Goal: Information Seeking & Learning: Learn about a topic

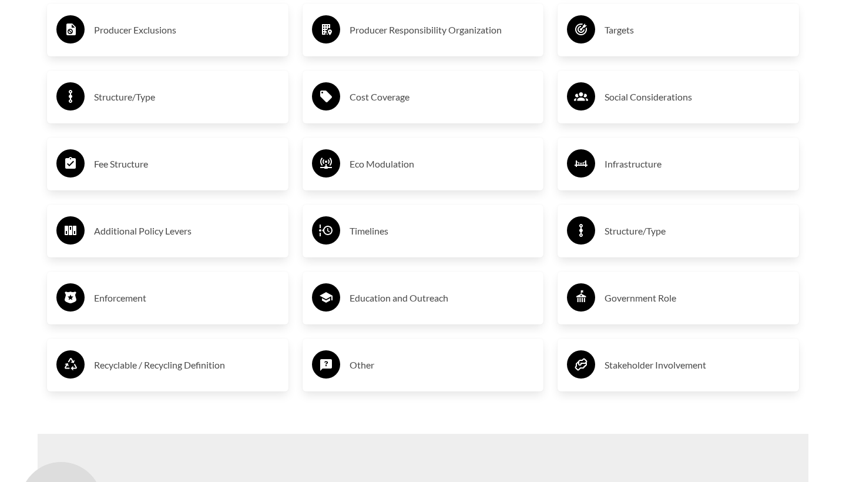
scroll to position [2326, 0]
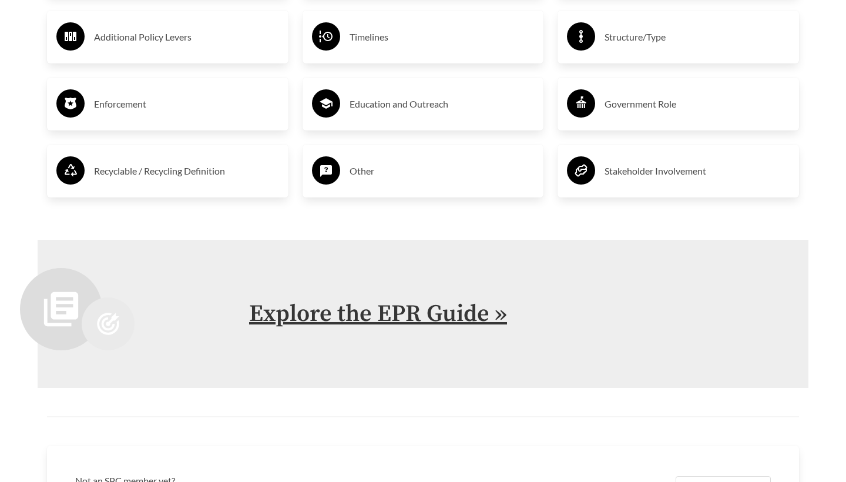
click at [341, 321] on link "Explore the EPR Guide »" at bounding box center [378, 313] width 258 height 29
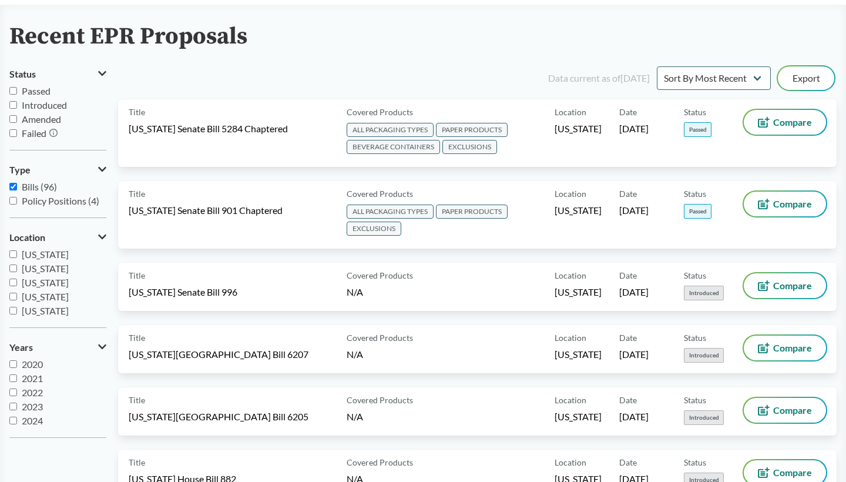
scroll to position [123, 0]
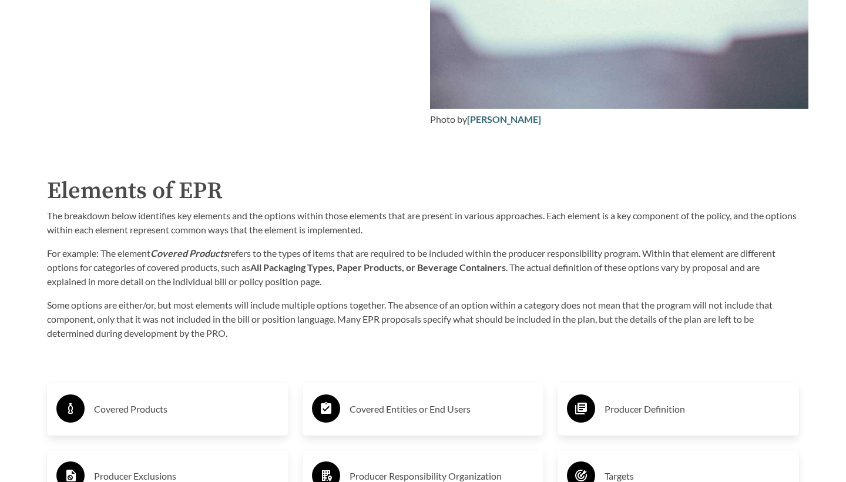
scroll to position [1723, 0]
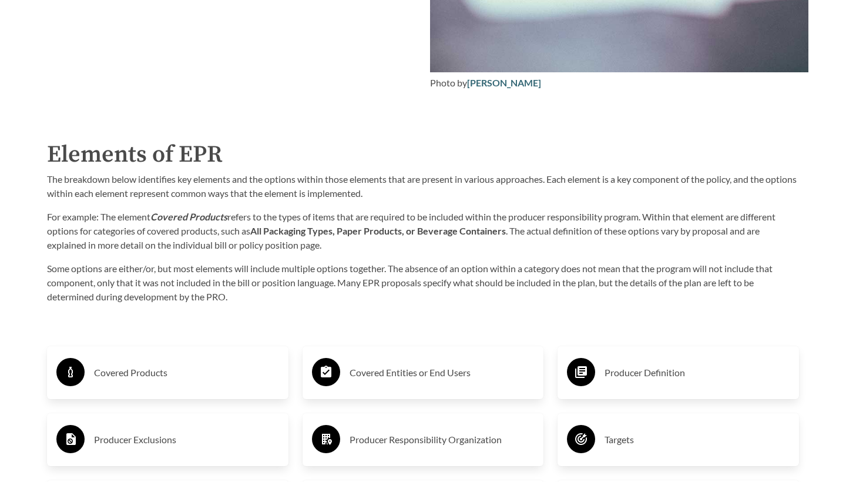
click at [195, 108] on div "Purpose of the Guide EPR for packaging and paper products is gaining attention …" at bounding box center [423, 350] width 790 height 1566
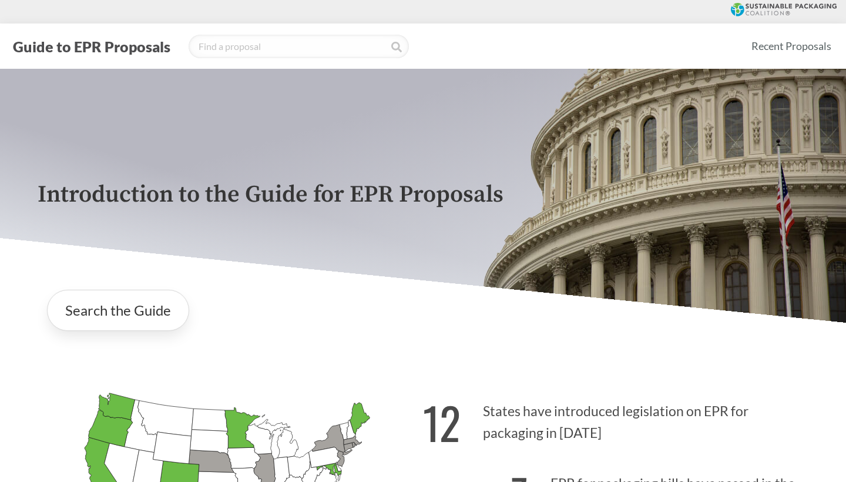
scroll to position [0, 0]
click at [268, 360] on div "[US_STATE] Introduced: [US_STATE] Introduced: [US_STATE] Introduced: [US_STATE]…" at bounding box center [423, 490] width 790 height 273
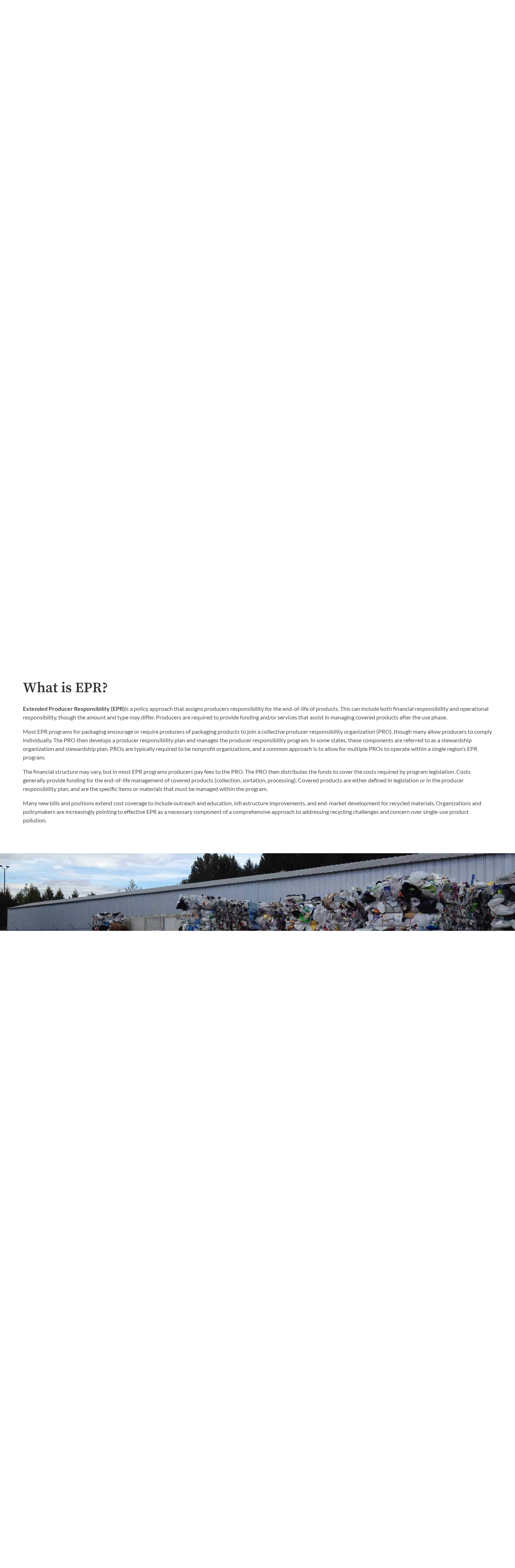
scroll to position [368, 0]
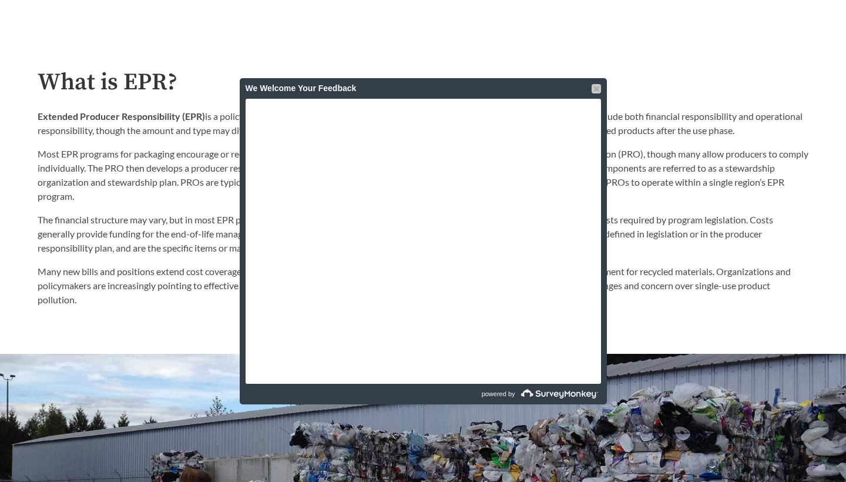
click at [597, 92] on div at bounding box center [596, 88] width 9 height 9
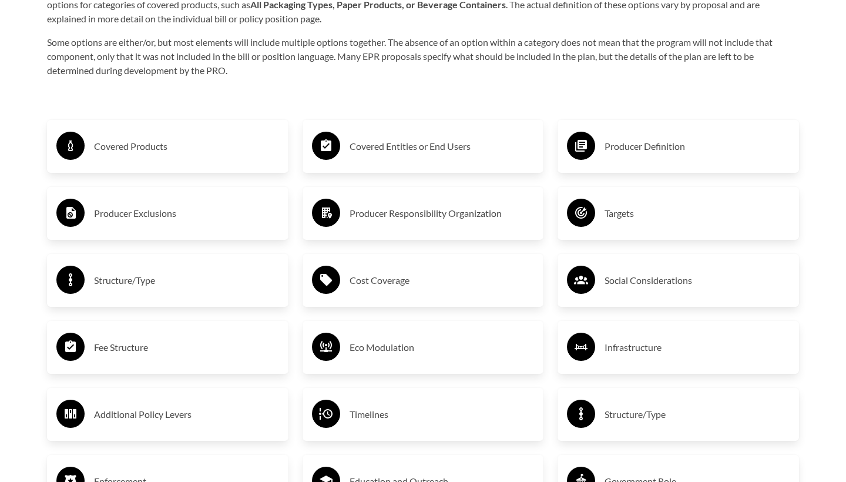
scroll to position [1951, 0]
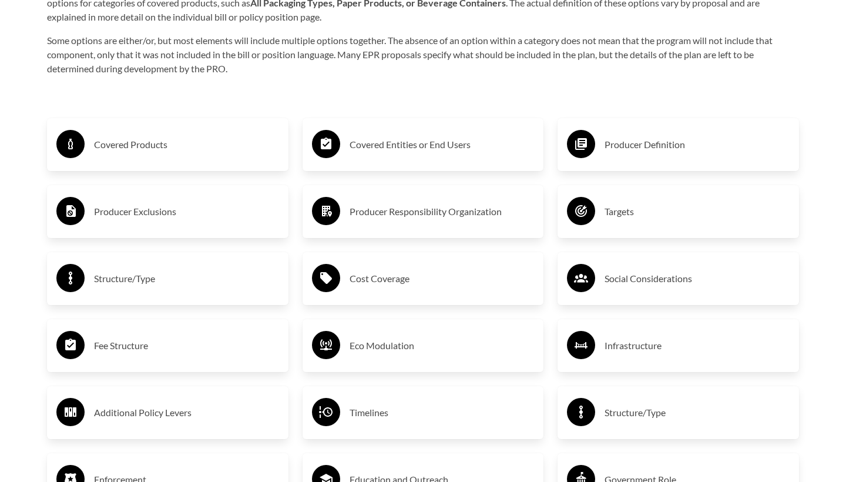
click at [466, 219] on h3 "Producer Responsibility Organization" at bounding box center [442, 211] width 185 height 19
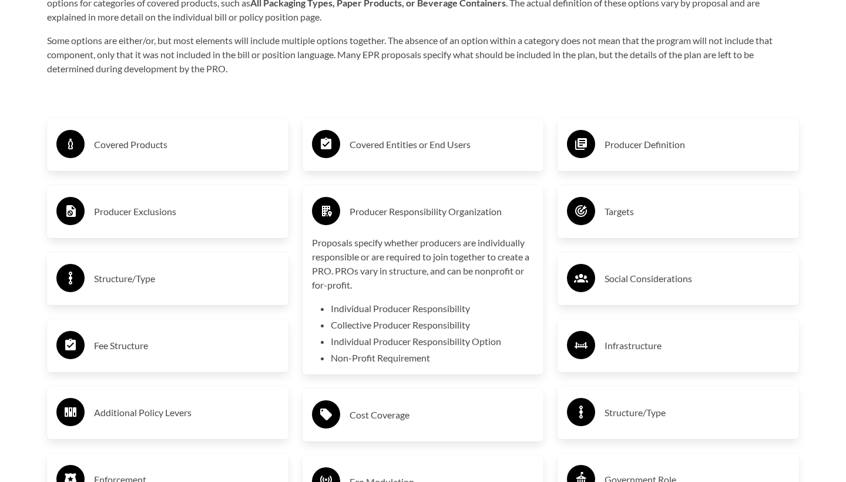
click at [199, 283] on h3 "Structure/Type" at bounding box center [186, 278] width 185 height 19
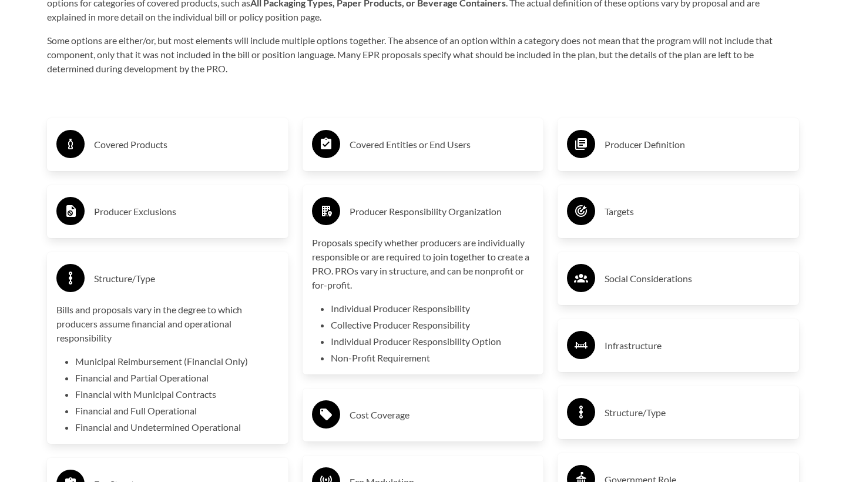
click at [639, 349] on h3 "Infrastructure" at bounding box center [697, 345] width 185 height 19
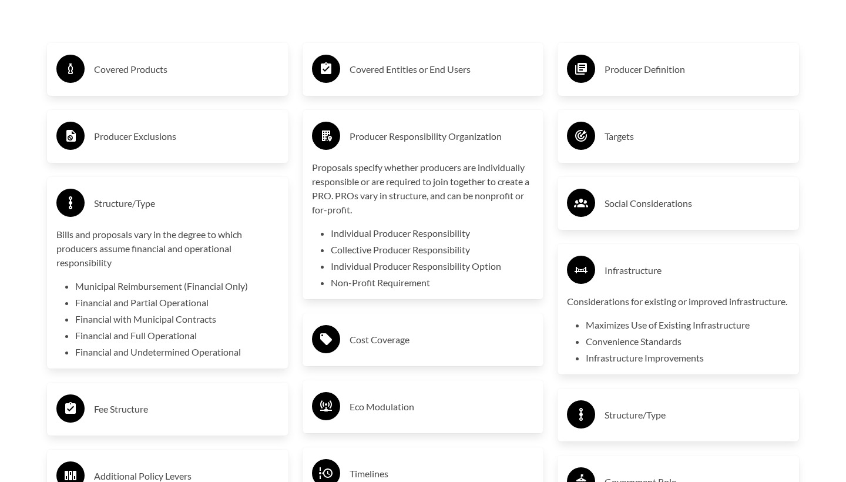
scroll to position [2030, 0]
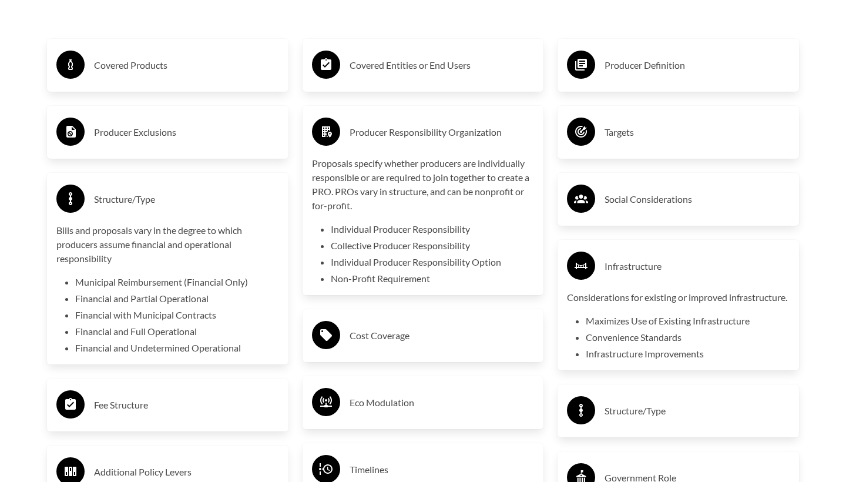
click at [510, 343] on h3 "Cost Coverage" at bounding box center [442, 335] width 185 height 19
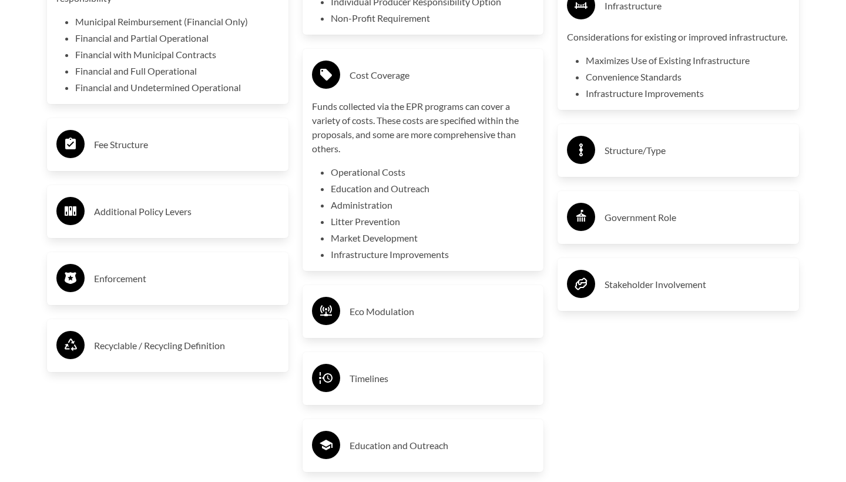
scroll to position [2294, 0]
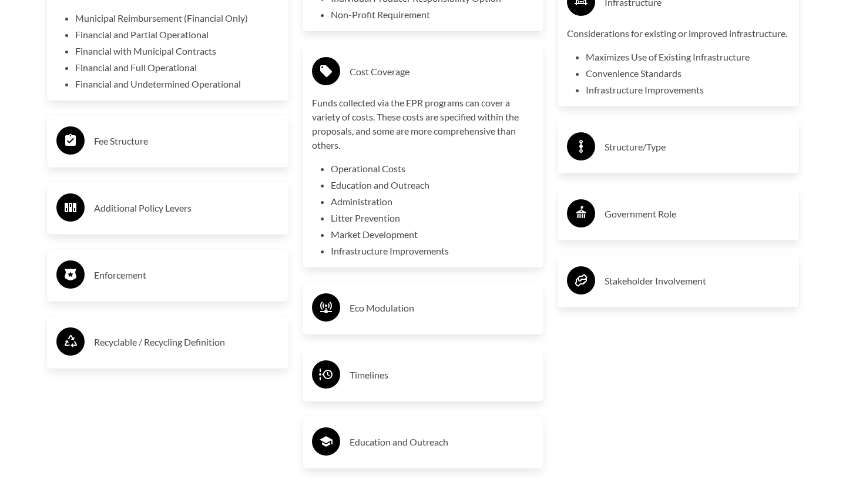
click at [491, 317] on h3 "Eco Modulation" at bounding box center [442, 308] width 185 height 19
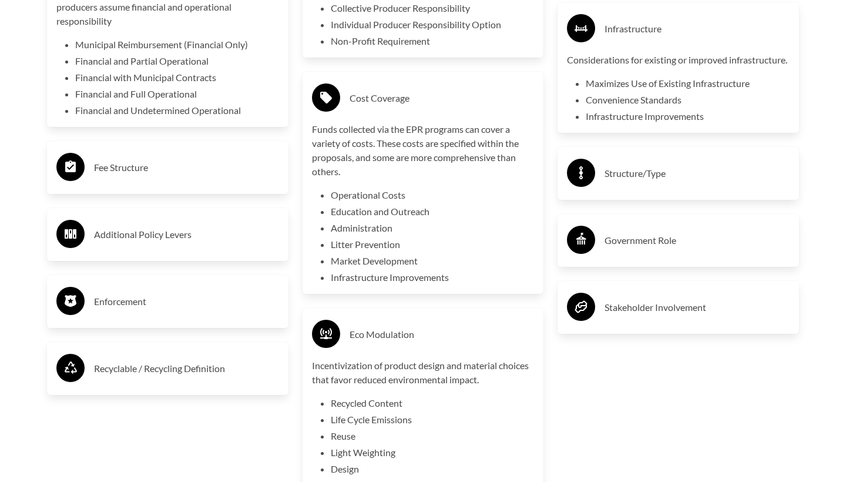
scroll to position [2269, 0]
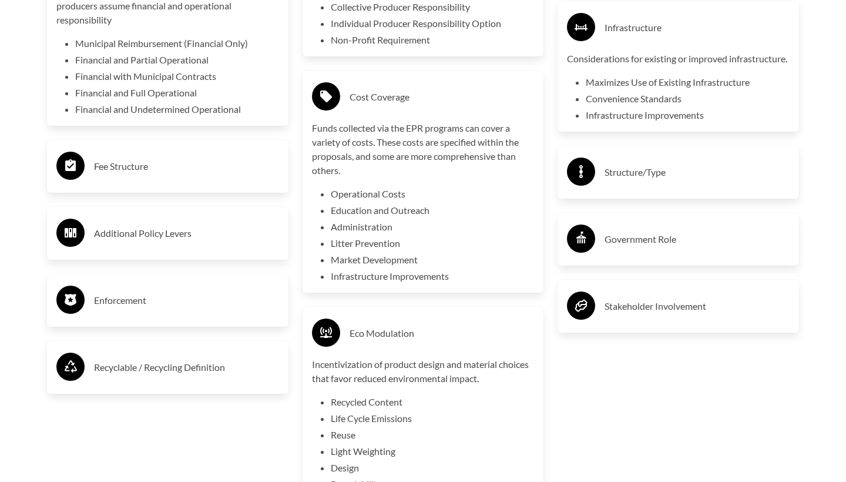
click at [168, 181] on div "Fee Structure" at bounding box center [167, 166] width 223 height 34
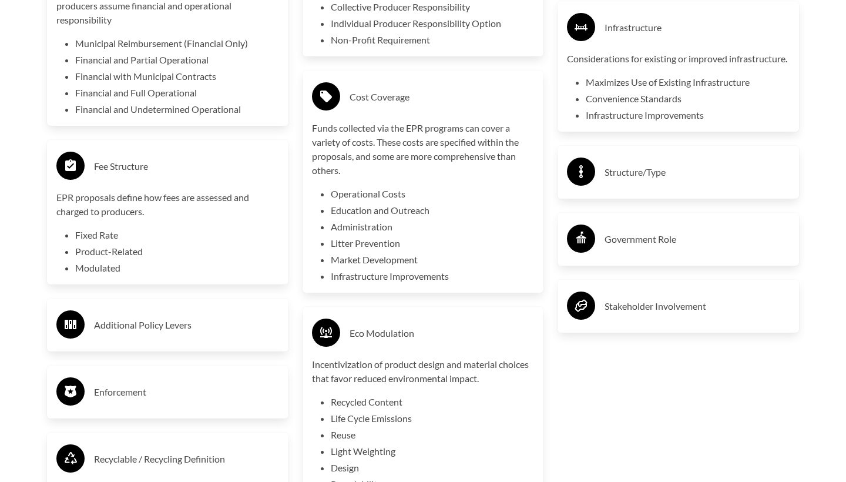
click at [80, 349] on div "Additional Policy Levers" at bounding box center [168, 325] width 242 height 53
click at [122, 308] on div "Additional Policy Levers" at bounding box center [167, 325] width 223 height 34
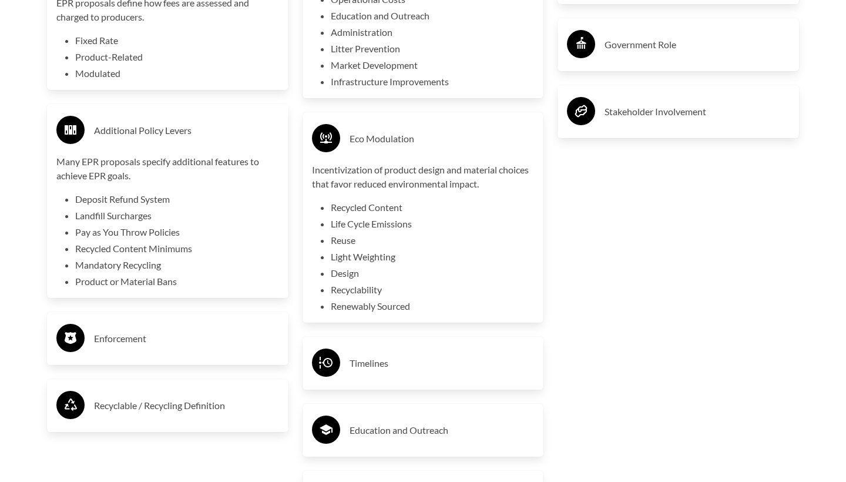
scroll to position [2464, 0]
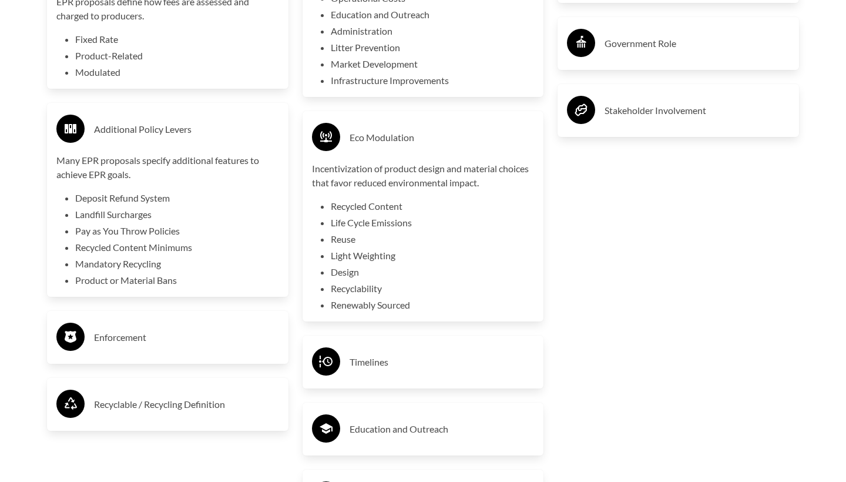
click at [110, 400] on h3 "Recyclable / Recycling Definition" at bounding box center [186, 404] width 185 height 19
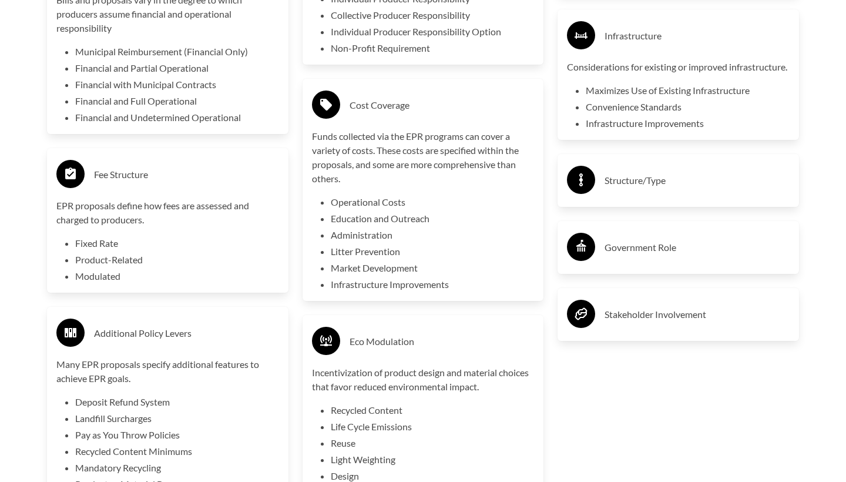
scroll to position [2236, 0]
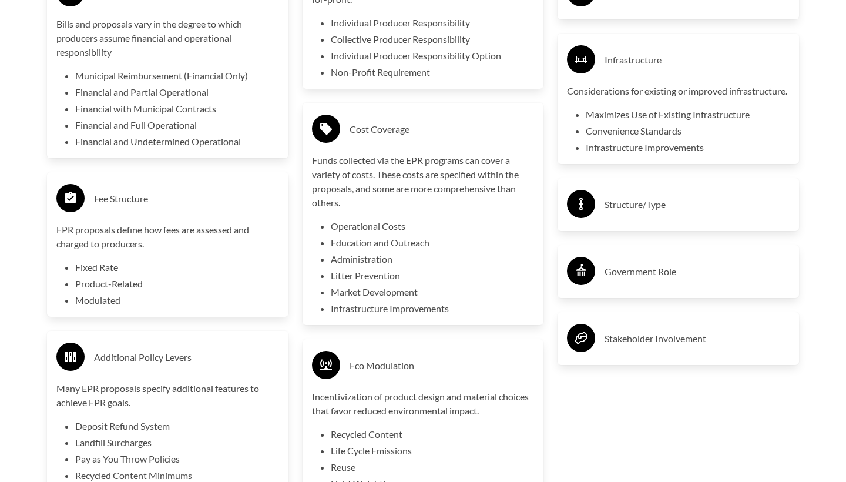
click at [625, 281] on h3 "Government Role" at bounding box center [697, 271] width 185 height 19
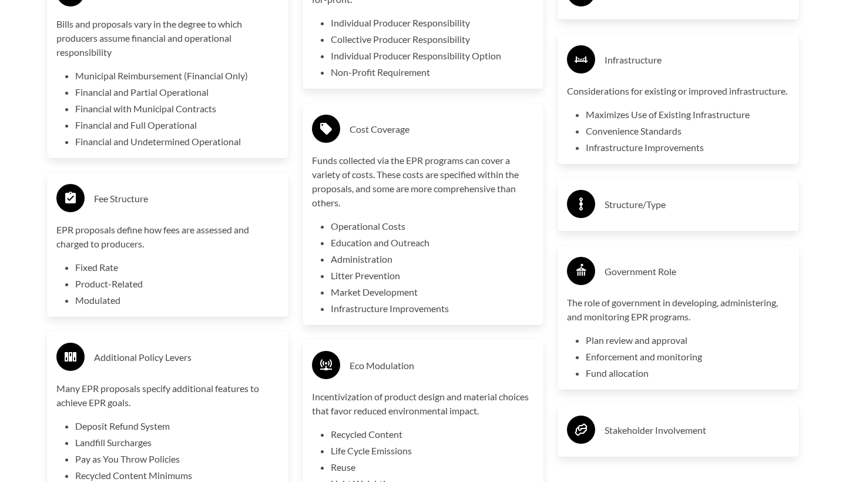
click at [634, 214] on h3 "Structure/Type" at bounding box center [697, 204] width 185 height 19
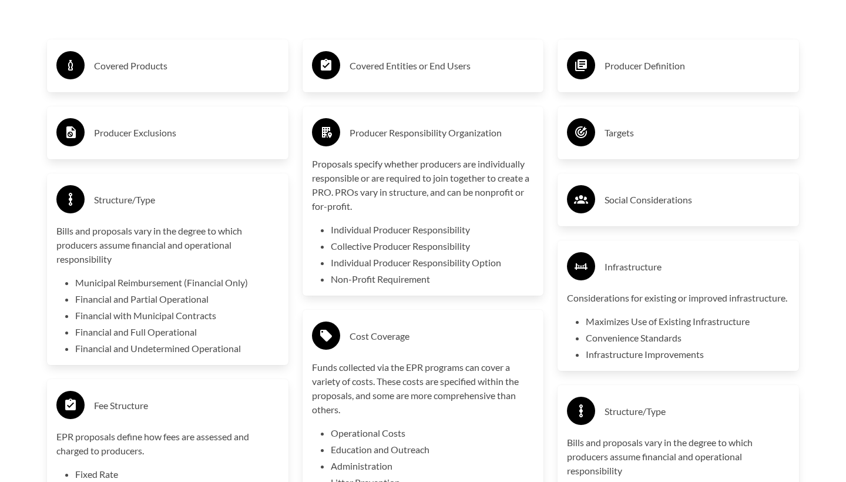
scroll to position [1897, 0]
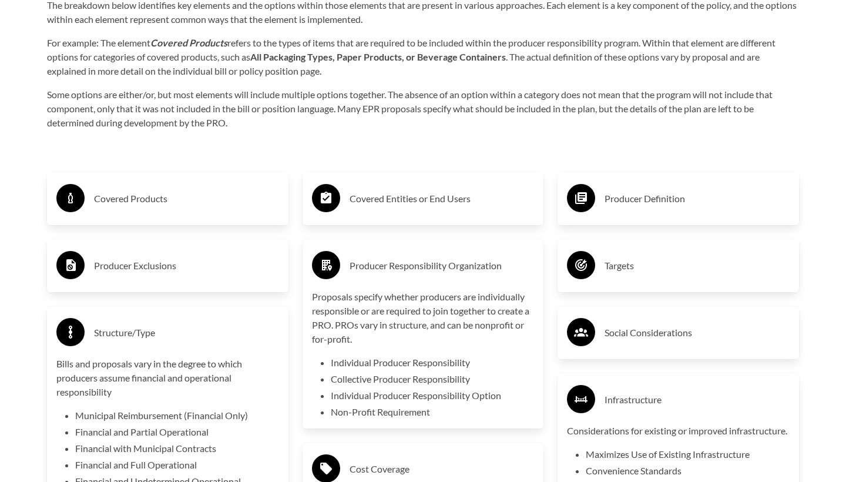
click at [270, 279] on div "Producer Exclusions" at bounding box center [167, 266] width 223 height 34
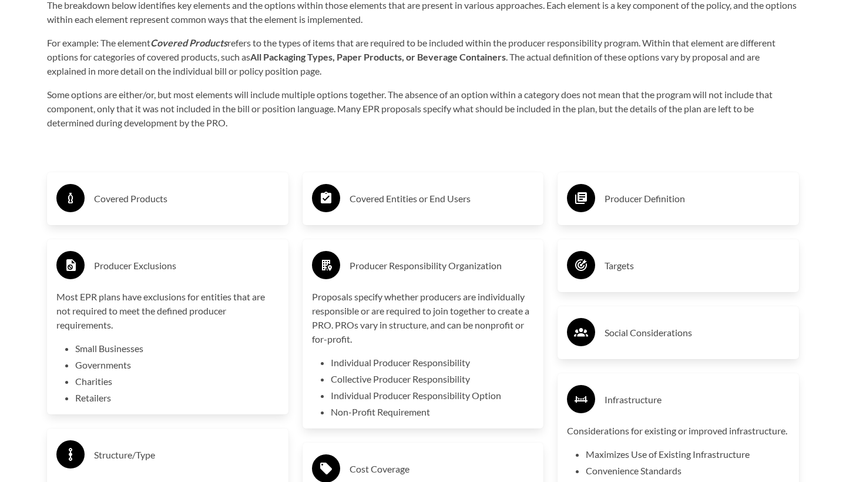
click at [668, 207] on h3 "Producer Definition" at bounding box center [697, 198] width 185 height 19
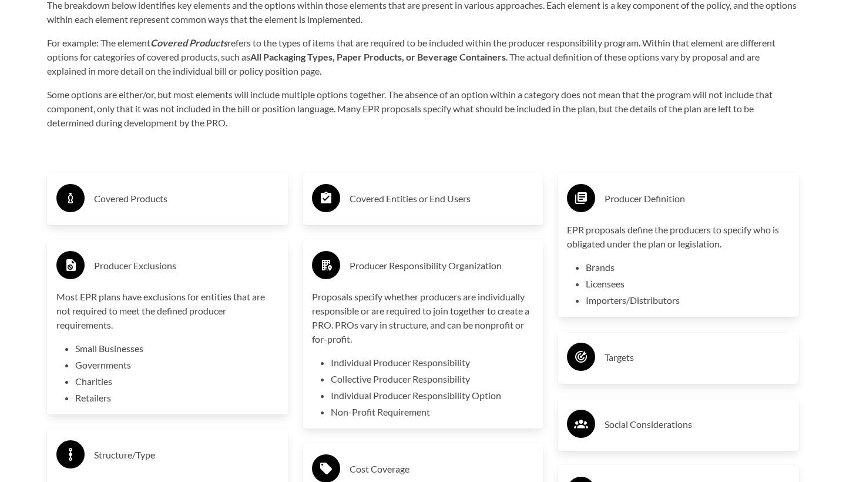
click at [617, 339] on div "Targets" at bounding box center [679, 357] width 242 height 53
click at [615, 360] on h3 "Targets" at bounding box center [697, 357] width 185 height 19
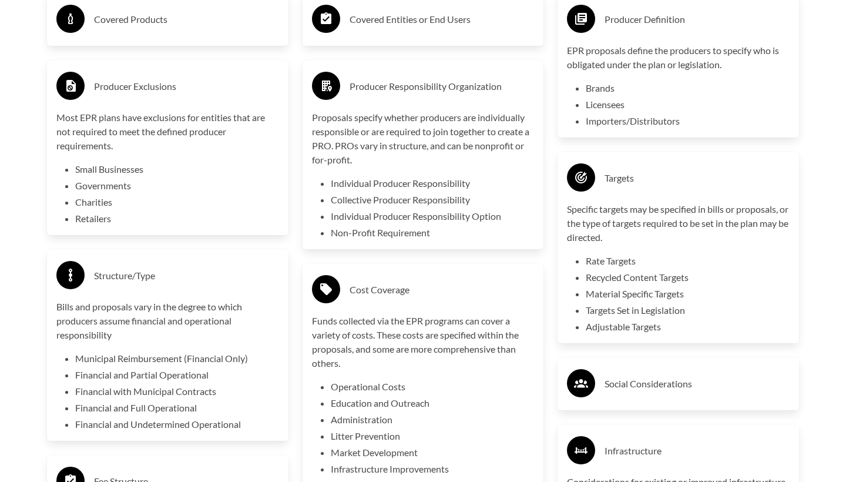
scroll to position [2077, 0]
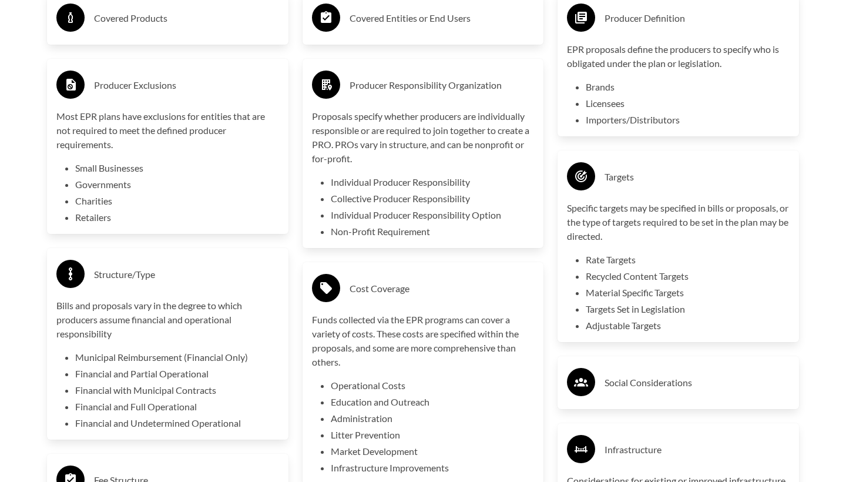
click at [614, 388] on h3 "Social Considerations" at bounding box center [697, 382] width 185 height 19
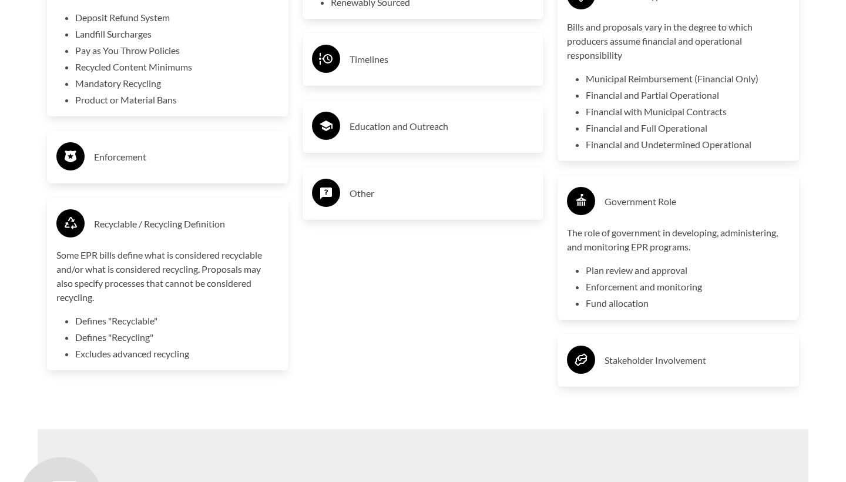
scroll to position [2837, 0]
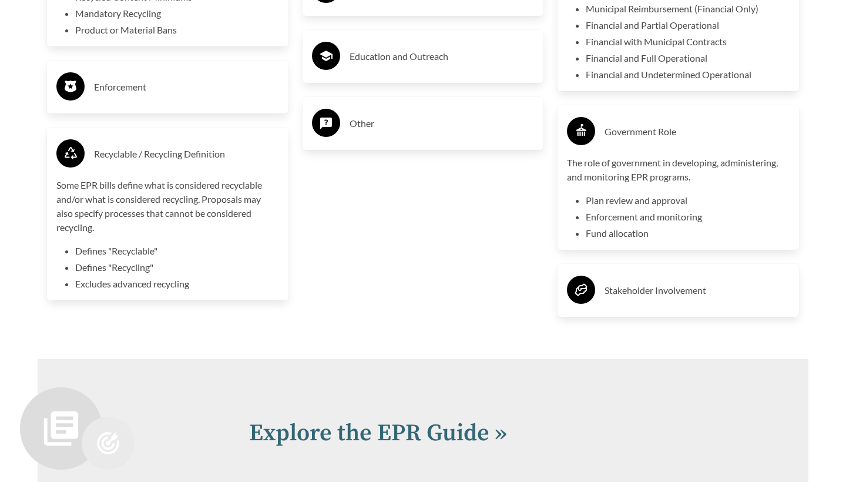
click at [496, 63] on h3 "Education and Outreach" at bounding box center [442, 56] width 185 height 19
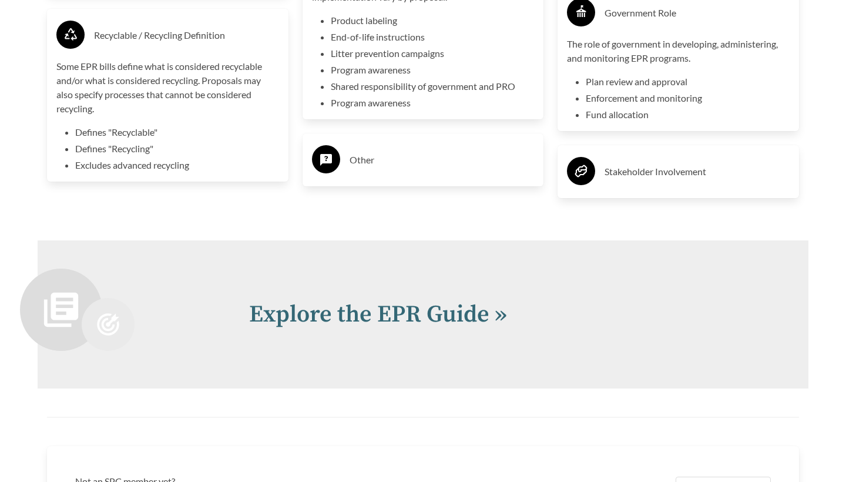
scroll to position [3062, 0]
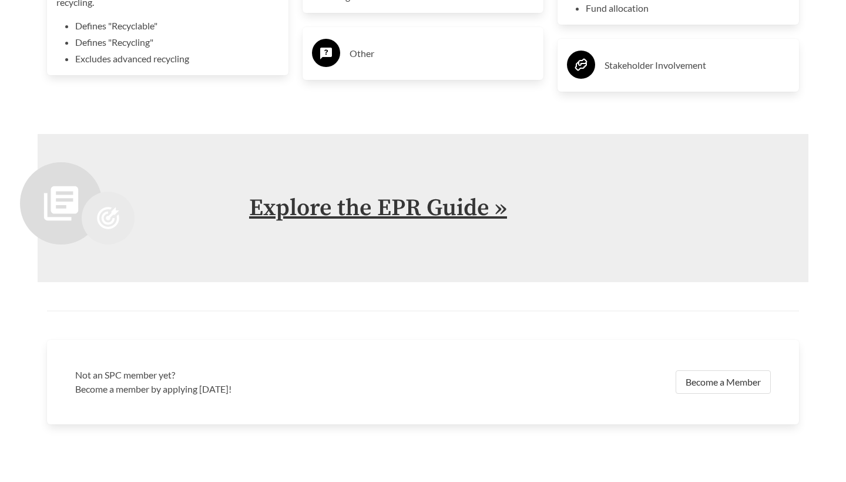
click at [413, 220] on link "Explore the EPR Guide »" at bounding box center [378, 207] width 258 height 29
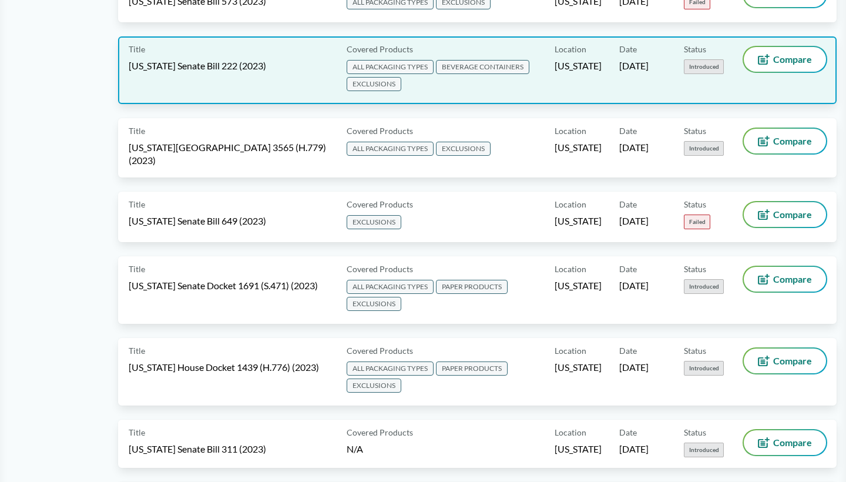
scroll to position [4320, 0]
